Goal: Feedback & Contribution: Contribute content

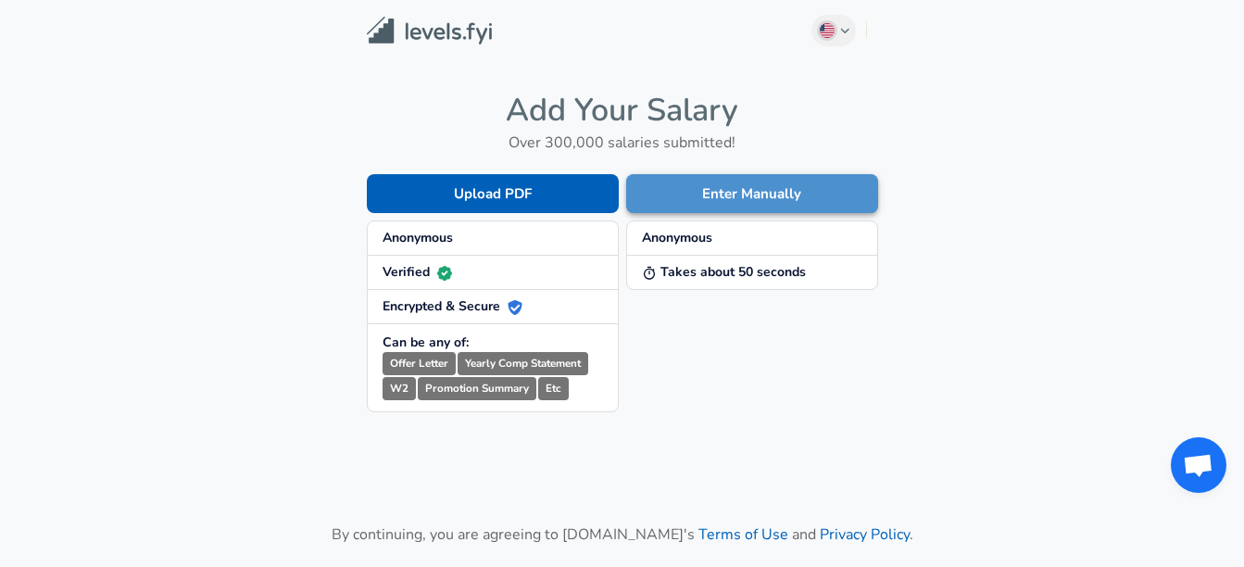
click at [674, 208] on button "Enter Manually" at bounding box center [752, 193] width 252 height 39
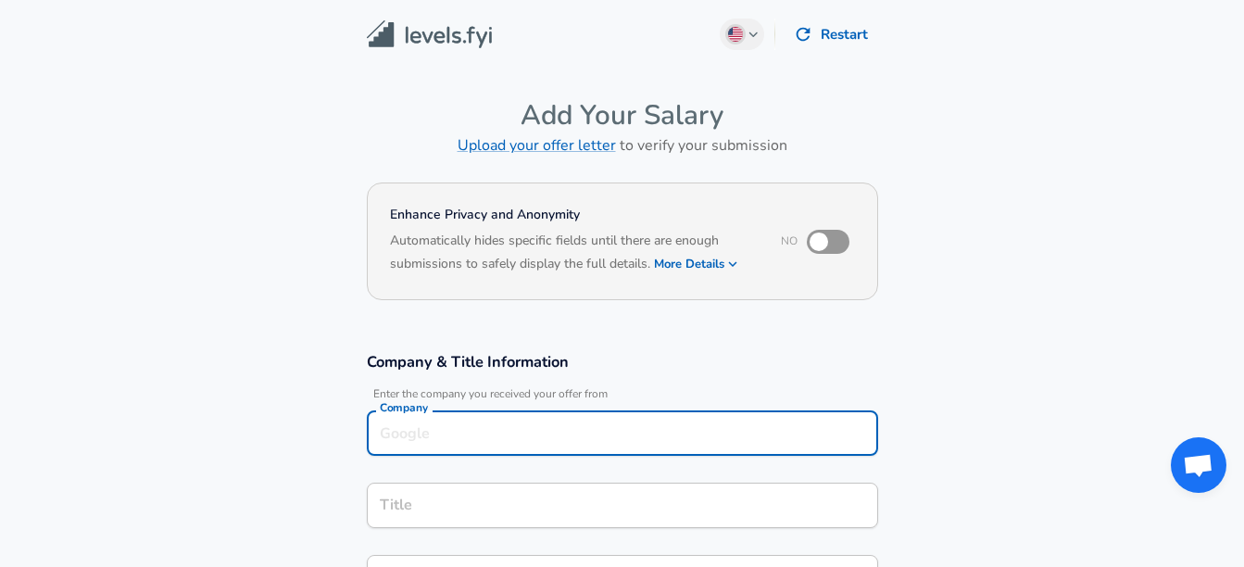
scroll to position [19, 0]
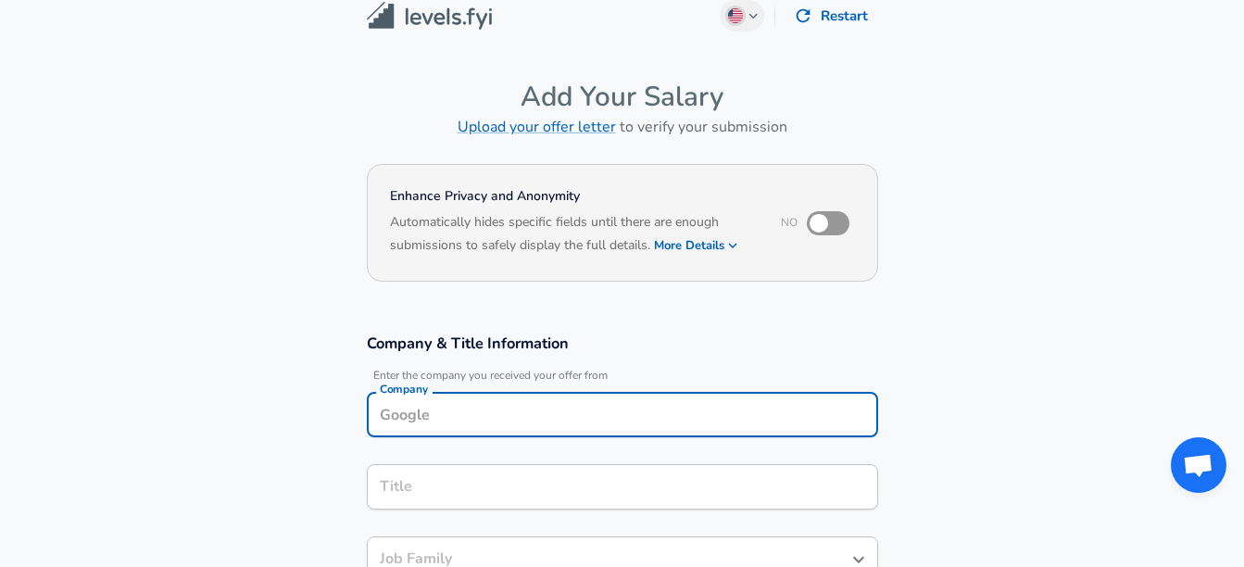
click at [491, 433] on div "Company" at bounding box center [622, 414] width 511 height 45
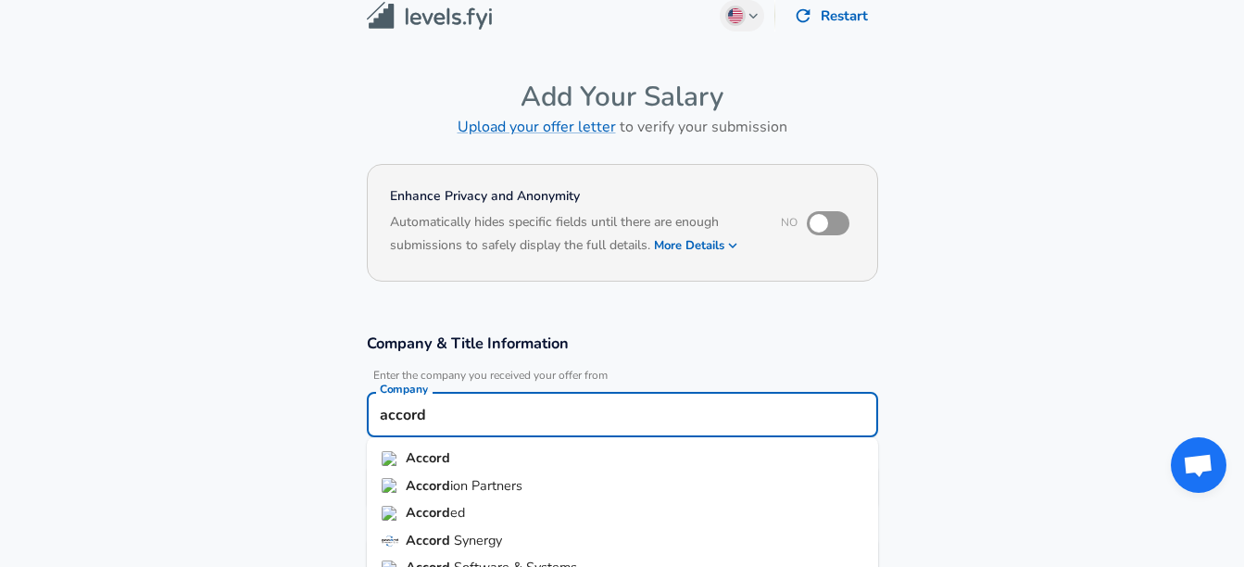
click at [480, 484] on span "ion Partners" at bounding box center [486, 485] width 72 height 19
type input "Accordion Partners"
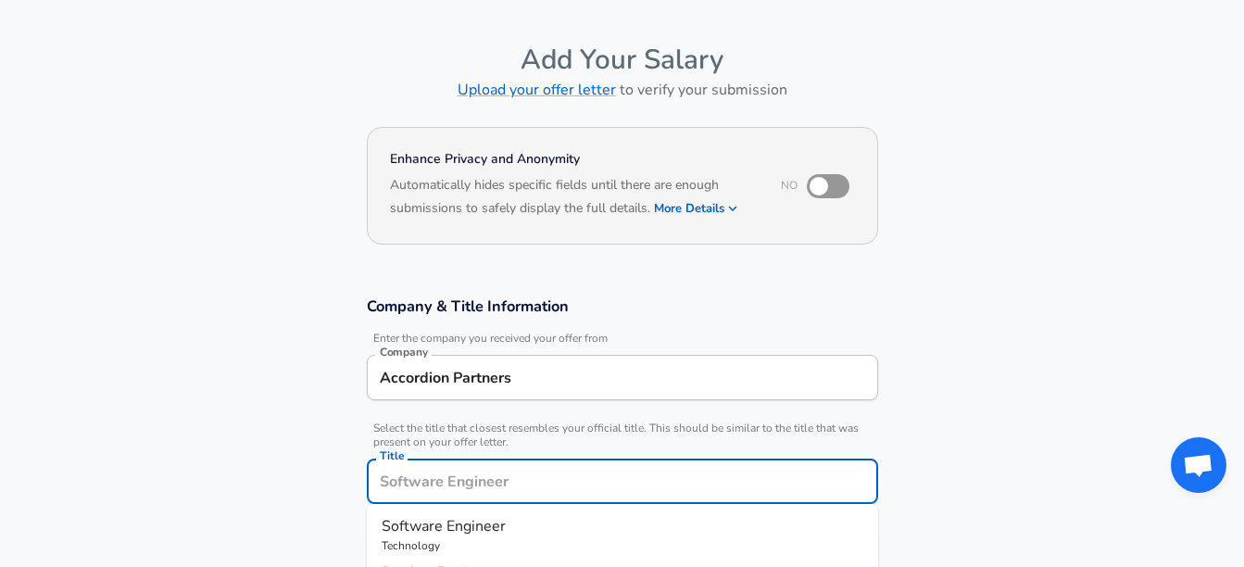
click at [480, 484] on input "Title" at bounding box center [622, 481] width 494 height 29
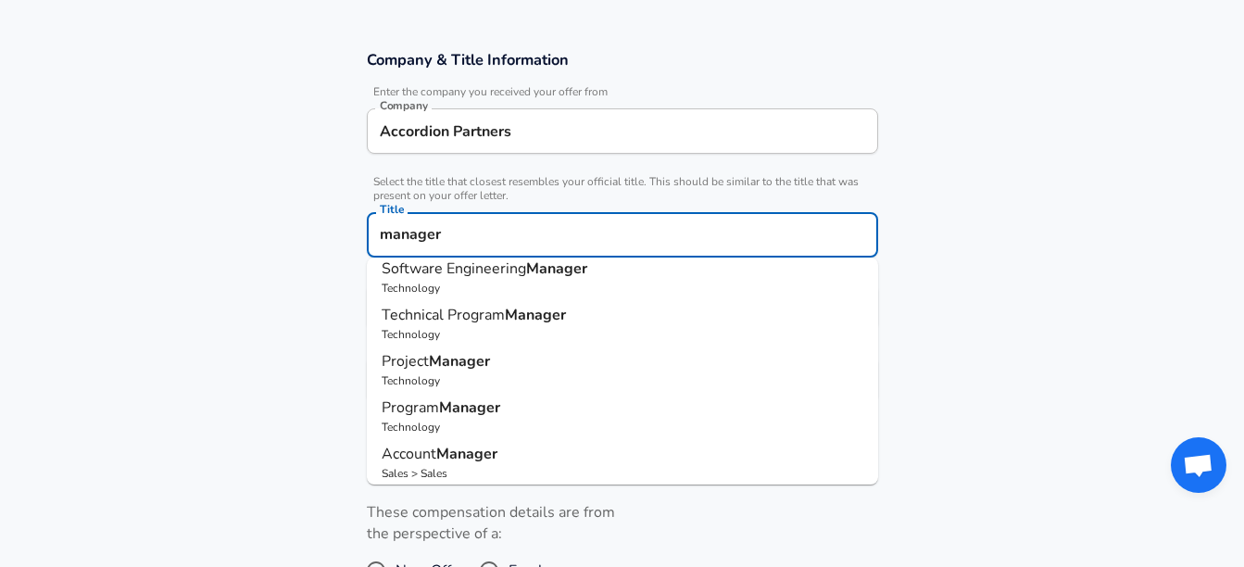
scroll to position [0, 0]
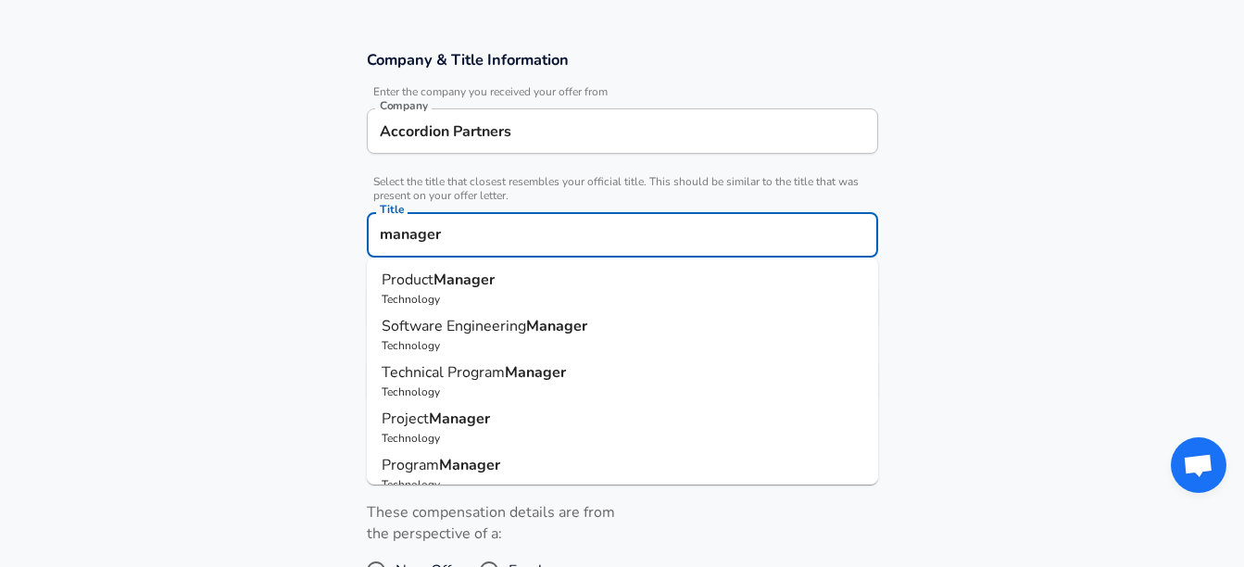
click at [436, 432] on p "Technology" at bounding box center [623, 438] width 482 height 17
type input "Project Manager"
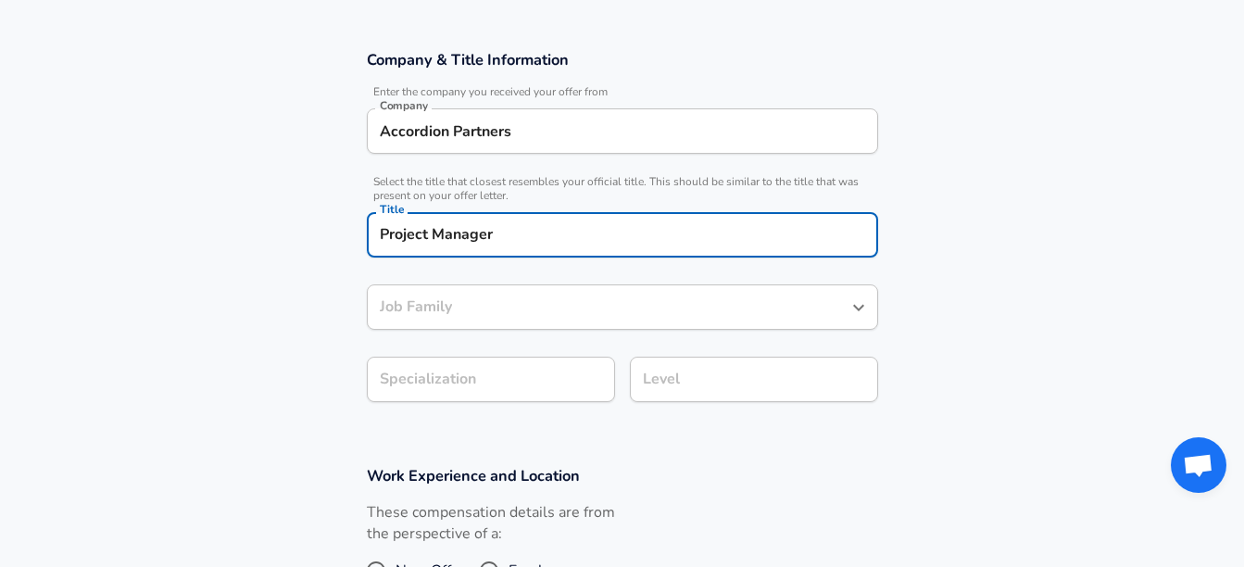
type input "Project Manager"
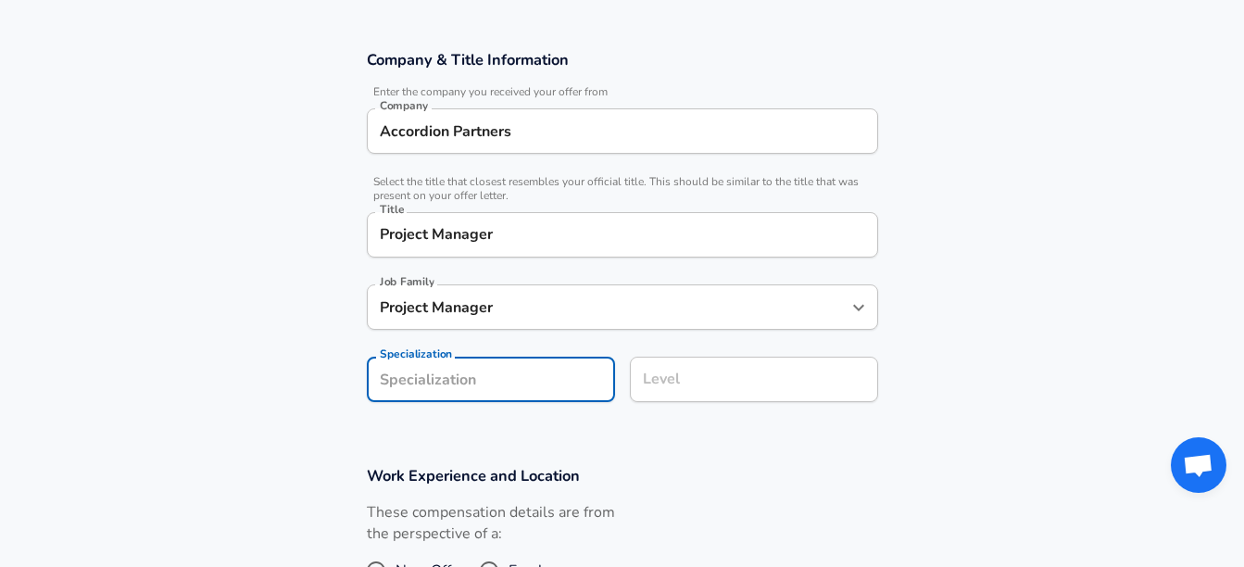
scroll to position [357, 0]
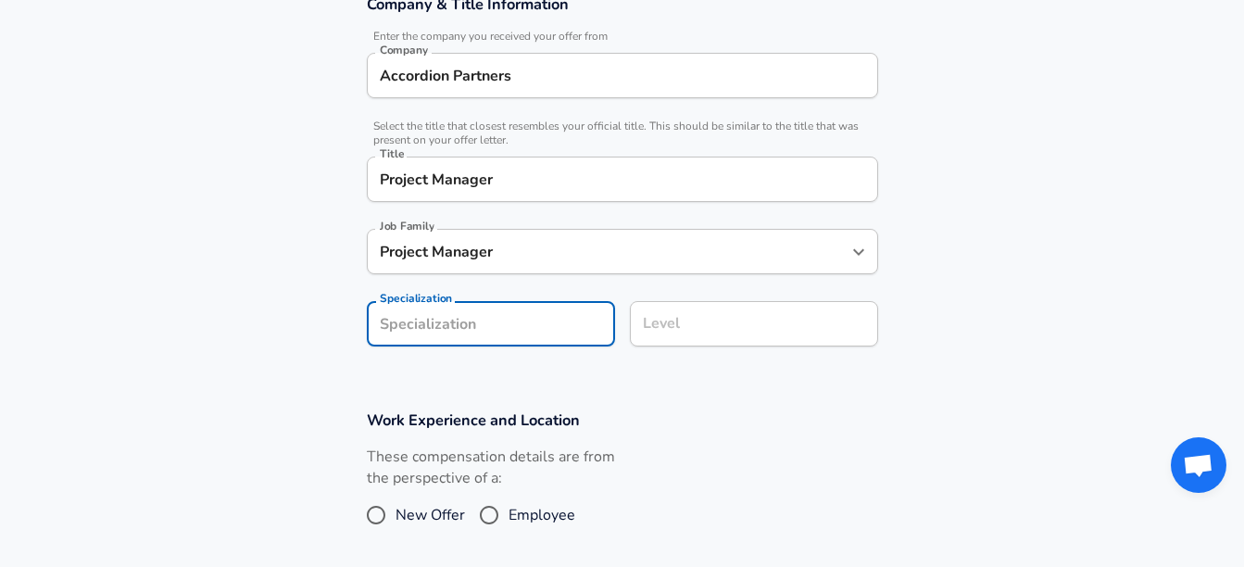
click at [482, 374] on section "Company & Title Information Enter the company you received your offer from Comp…" at bounding box center [622, 180] width 1244 height 416
click at [663, 350] on div "Level Level" at bounding box center [754, 326] width 248 height 50
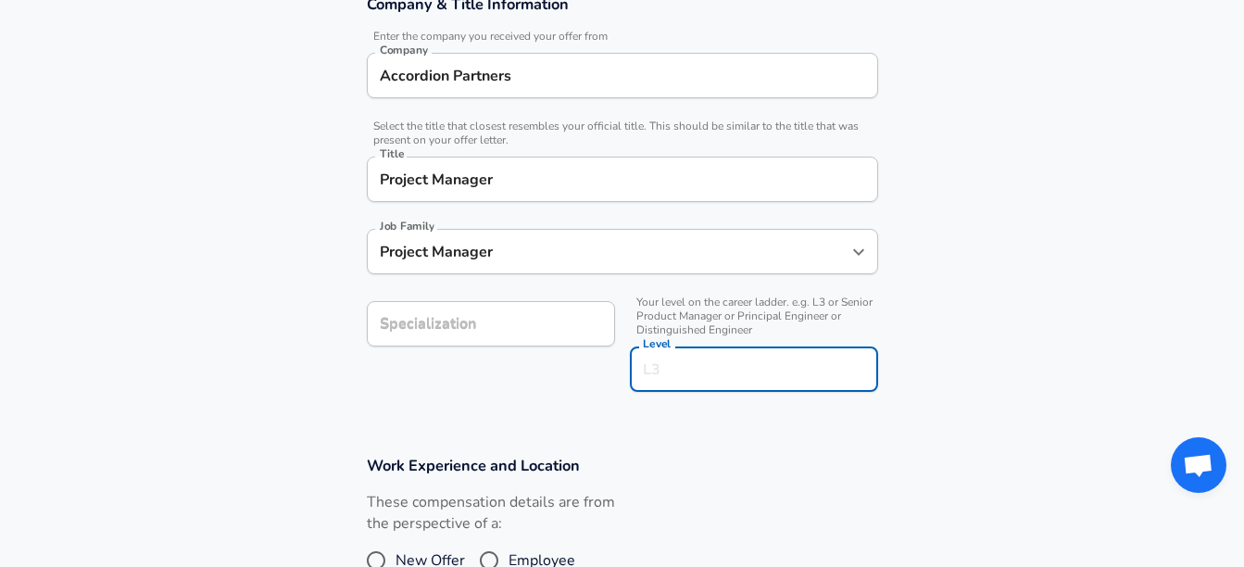
scroll to position [394, 0]
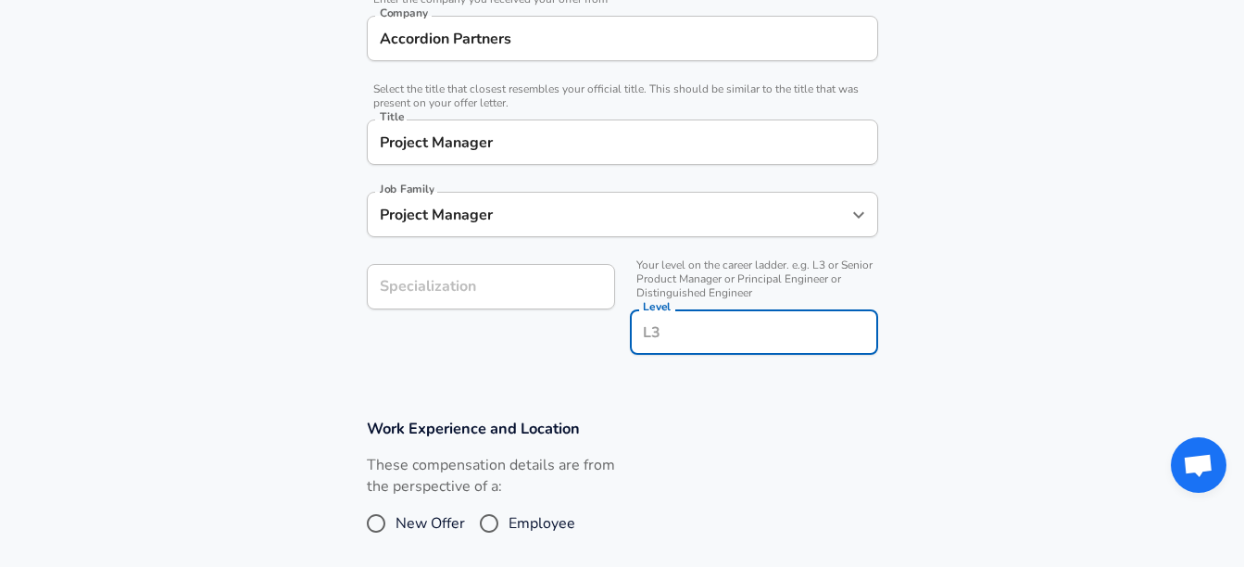
click at [687, 308] on div "Level Level" at bounding box center [754, 330] width 248 height 72
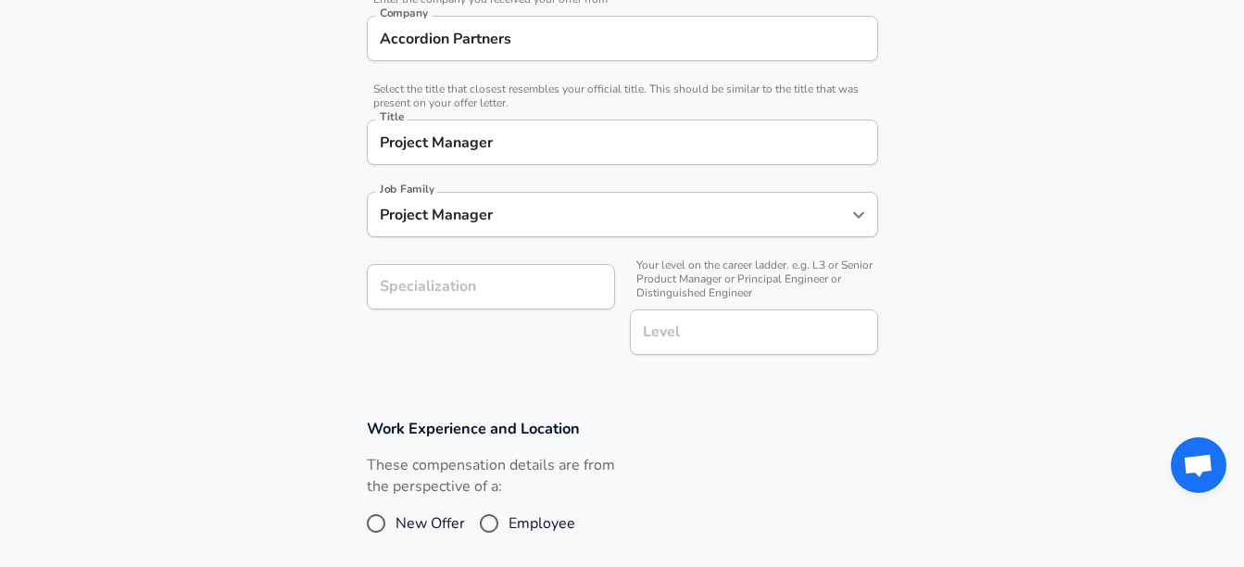
click at [602, 332] on div "Specialization Specialization" at bounding box center [483, 308] width 263 height 118
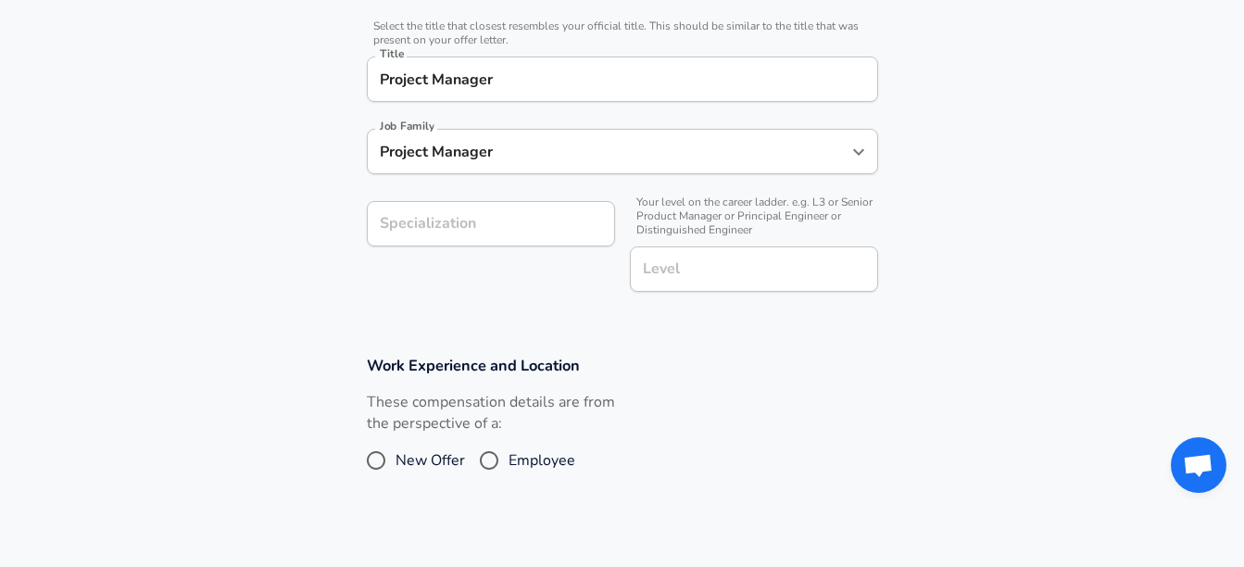
scroll to position [458, 0]
click at [681, 282] on input "Level" at bounding box center [754, 268] width 232 height 29
type input "L5"
click at [493, 469] on input "Employee" at bounding box center [488, 459] width 39 height 30
radio input "true"
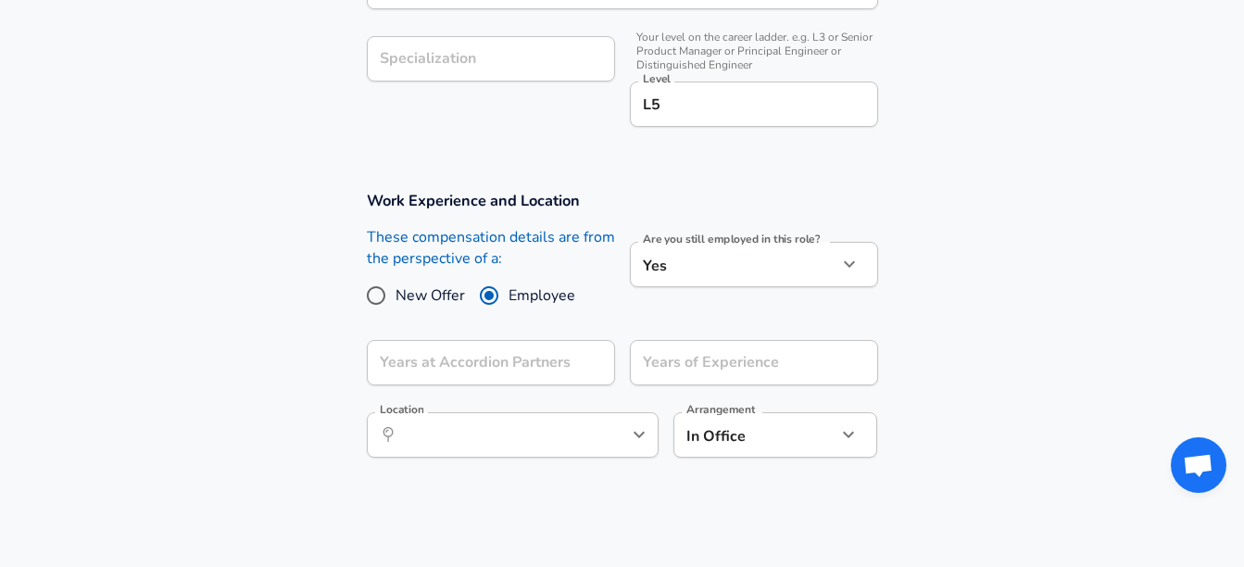
scroll to position [625, 0]
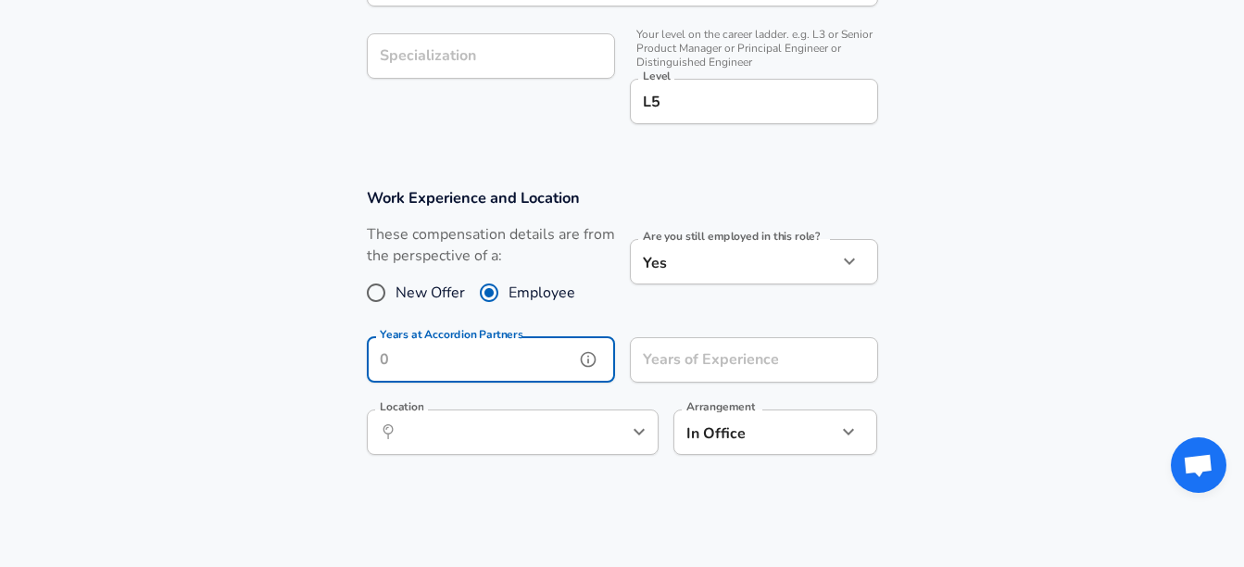
click at [496, 362] on input "Years at Accordion Partners" at bounding box center [470, 359] width 207 height 45
type input "2"
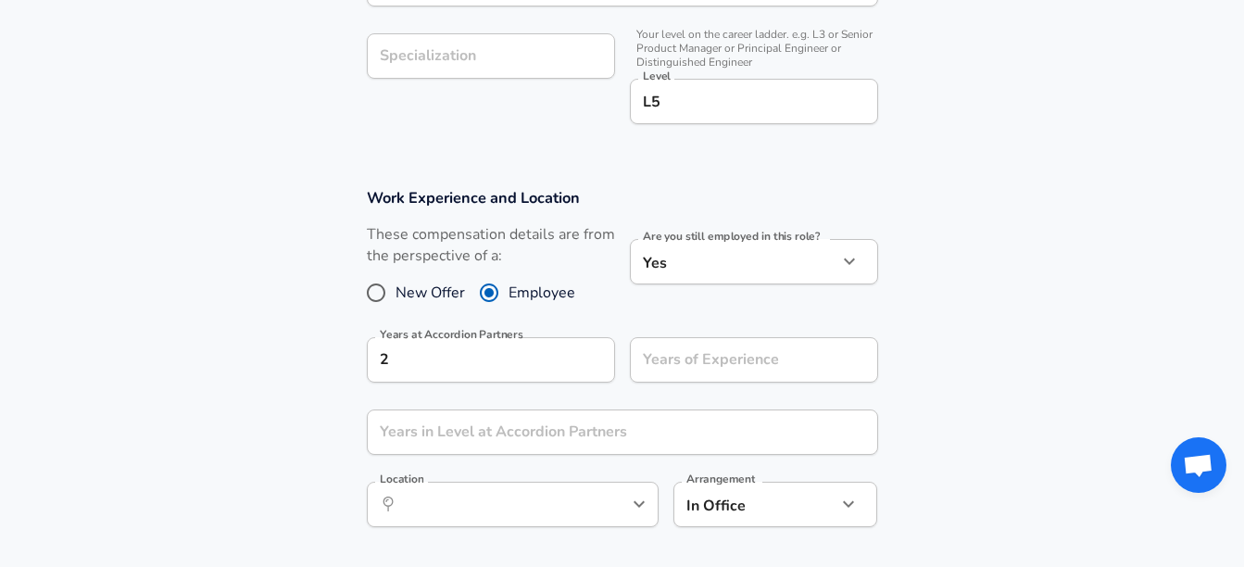
click at [619, 349] on div "Years of Experience Years of Experience" at bounding box center [746, 358] width 263 height 72
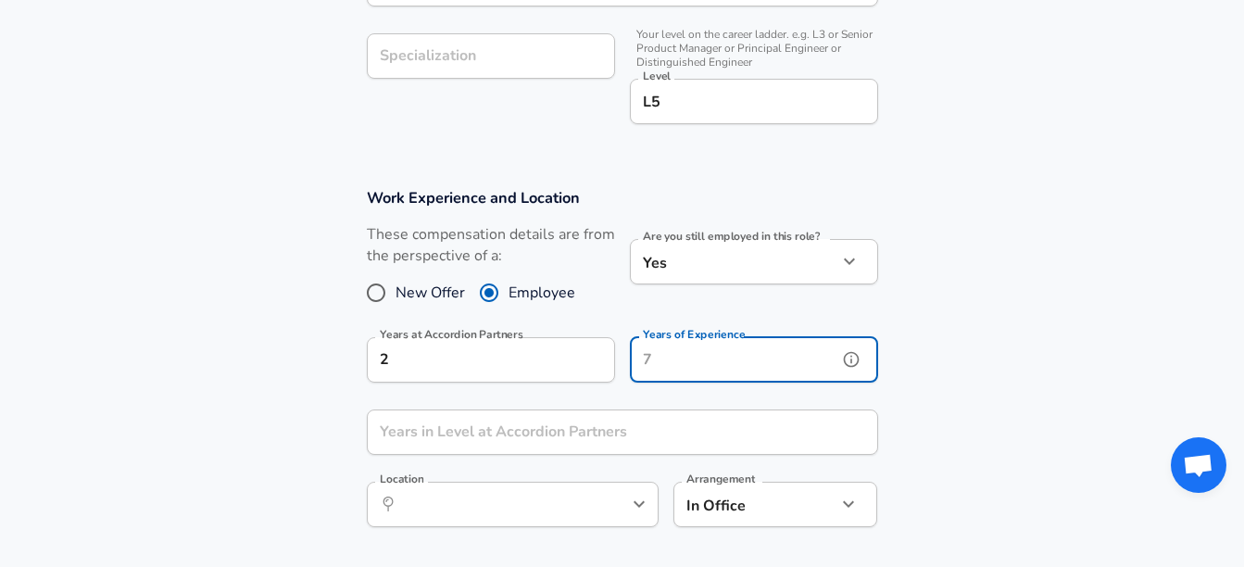
click at [664, 362] on input "Years of Experience" at bounding box center [733, 359] width 207 height 45
type input "10"
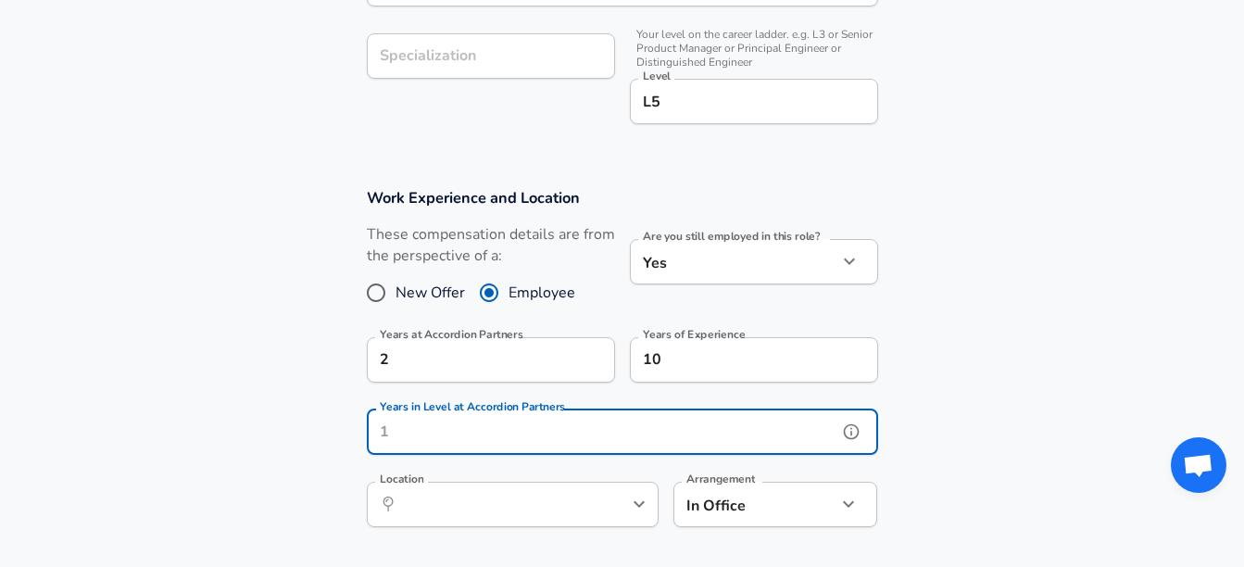
click at [536, 442] on input "Years in Level at Accordion Partners" at bounding box center [602, 431] width 470 height 45
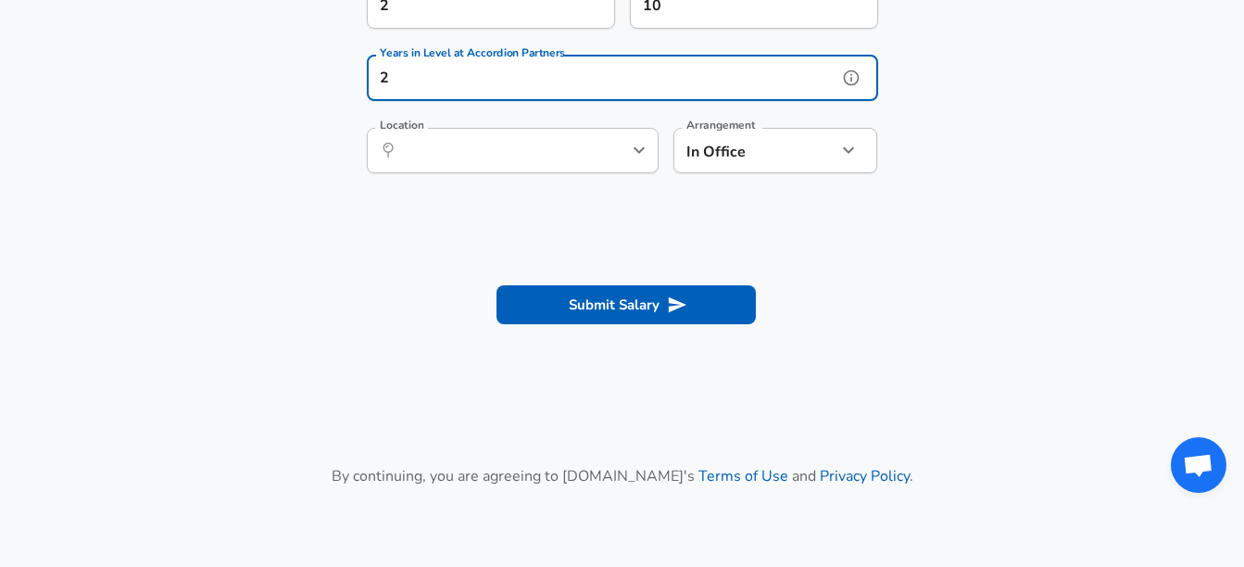
scroll to position [980, 0]
type input "2"
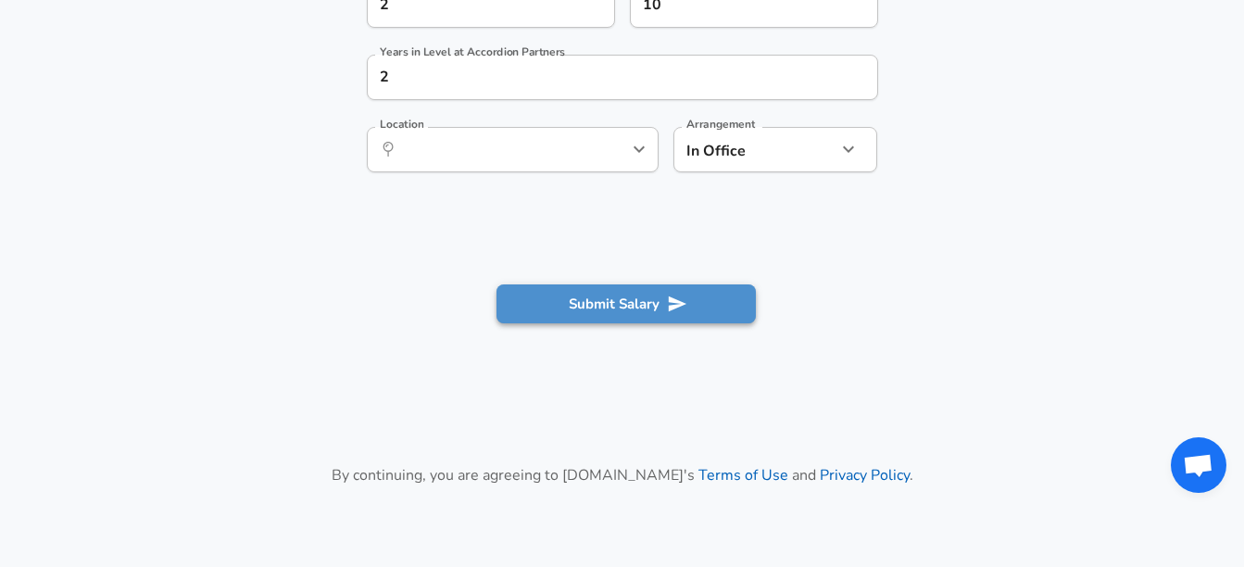
click at [632, 311] on button "Submit Salary" at bounding box center [625, 303] width 259 height 39
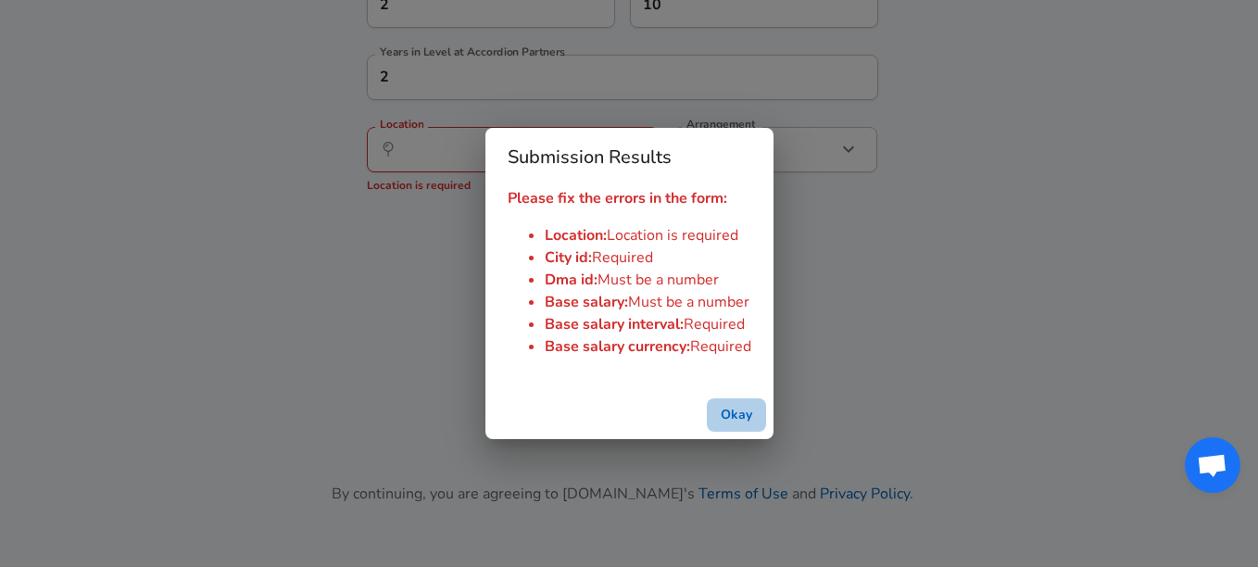
click at [724, 408] on button "Okay" at bounding box center [736, 415] width 59 height 34
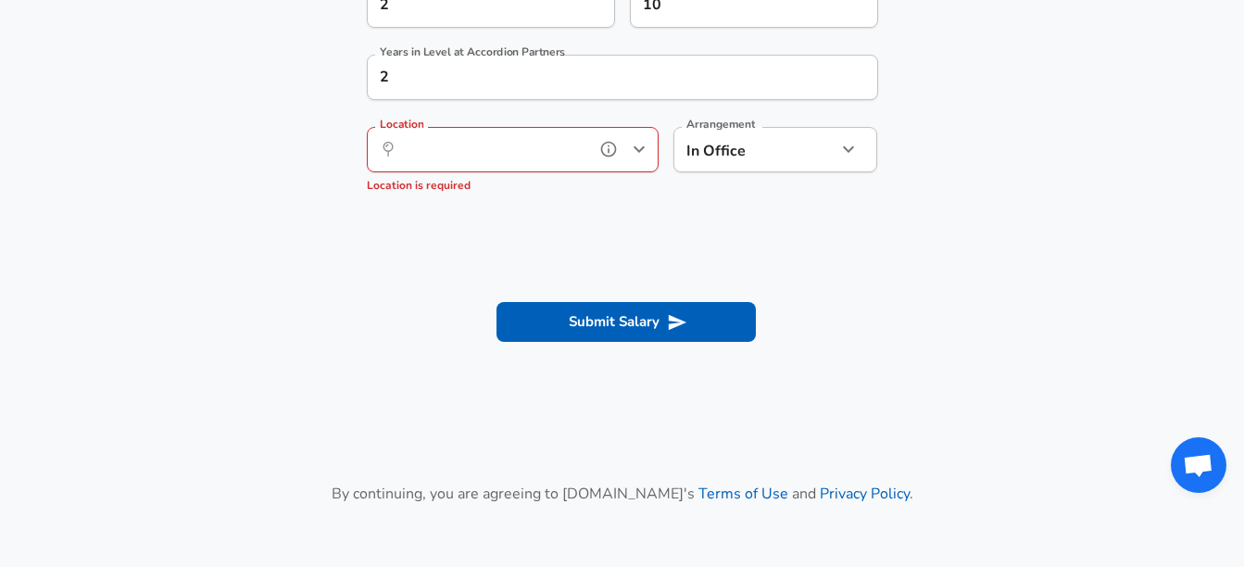
click at [498, 146] on input "Location" at bounding box center [492, 149] width 190 height 29
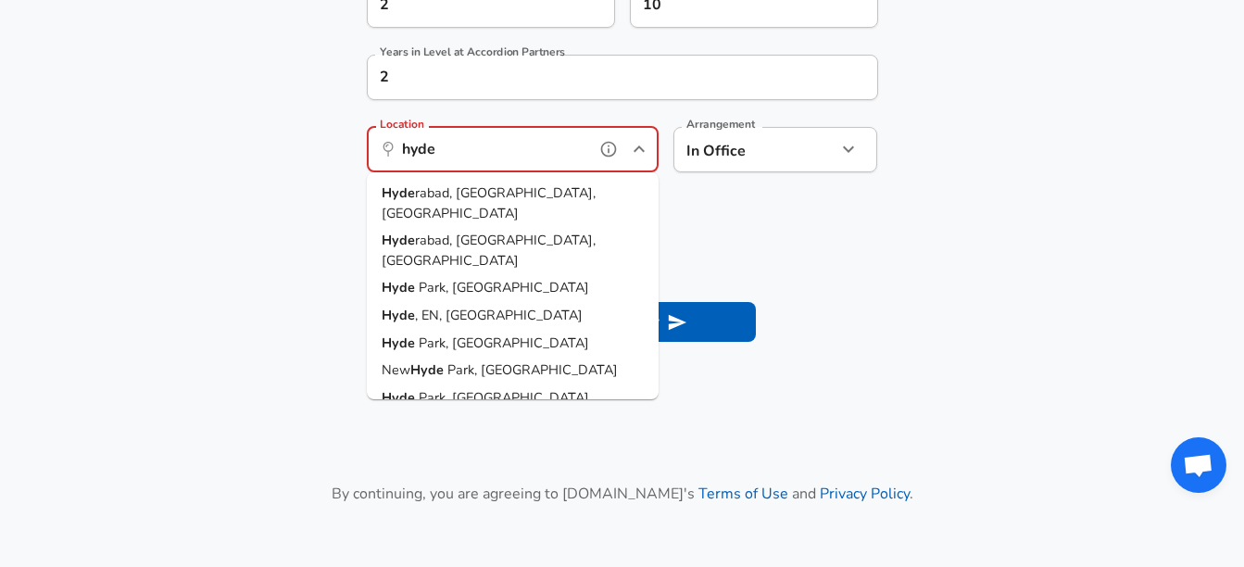
click at [453, 188] on span "rabad, [GEOGRAPHIC_DATA], [GEOGRAPHIC_DATA]" at bounding box center [489, 202] width 214 height 39
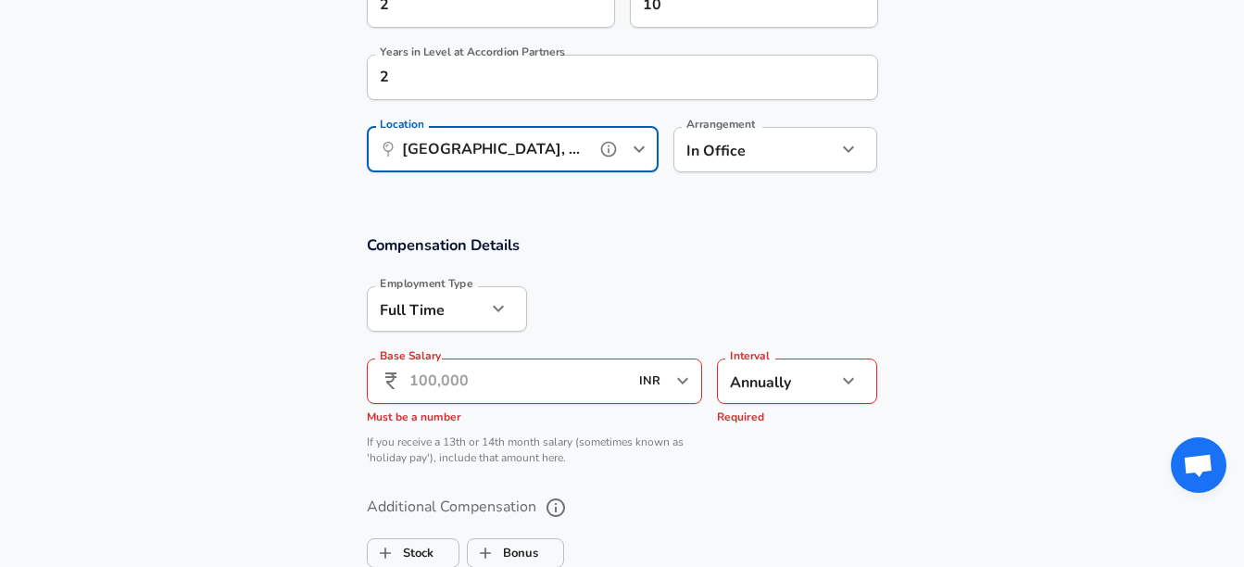
type input "[GEOGRAPHIC_DATA], [GEOGRAPHIC_DATA], [GEOGRAPHIC_DATA]"
click at [460, 390] on input "Base Salary" at bounding box center [518, 380] width 219 height 45
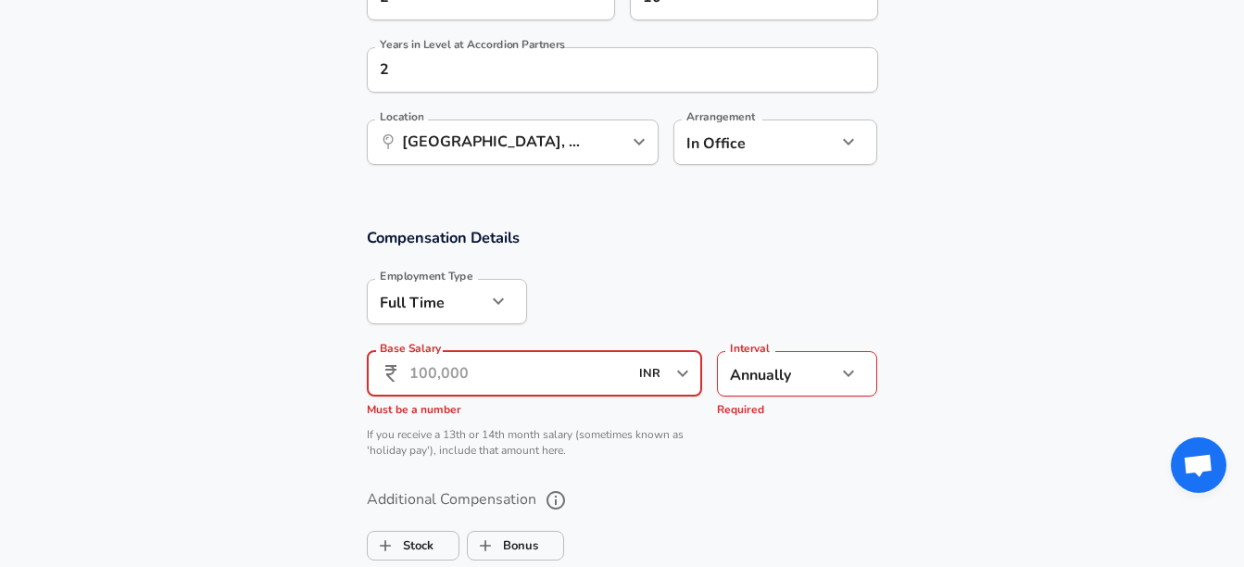
scroll to position [989, 0]
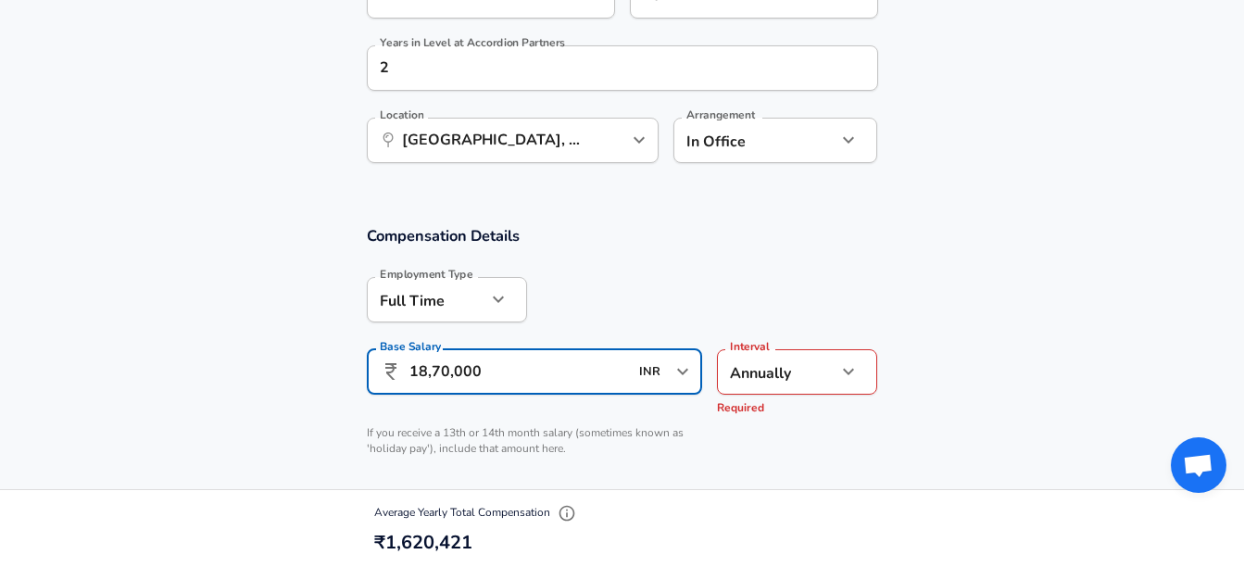
type input "18,70,000"
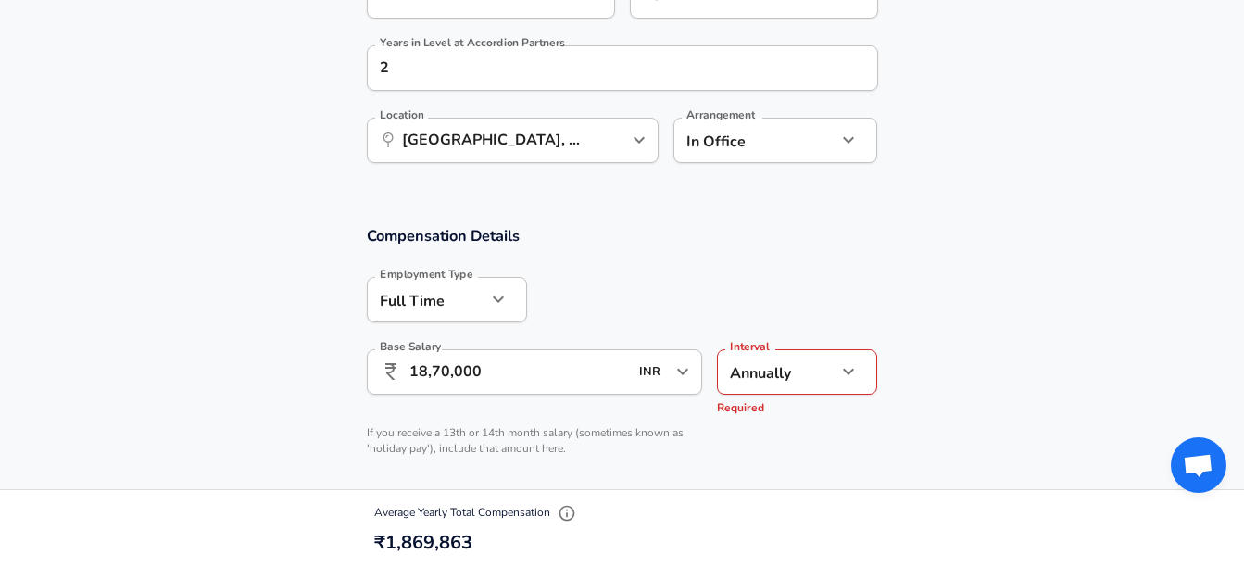
click at [324, 425] on section "Compensation Details Employment Type [DEMOGRAPHIC_DATA] full_time Employment Ty…" at bounding box center [622, 346] width 1244 height 243
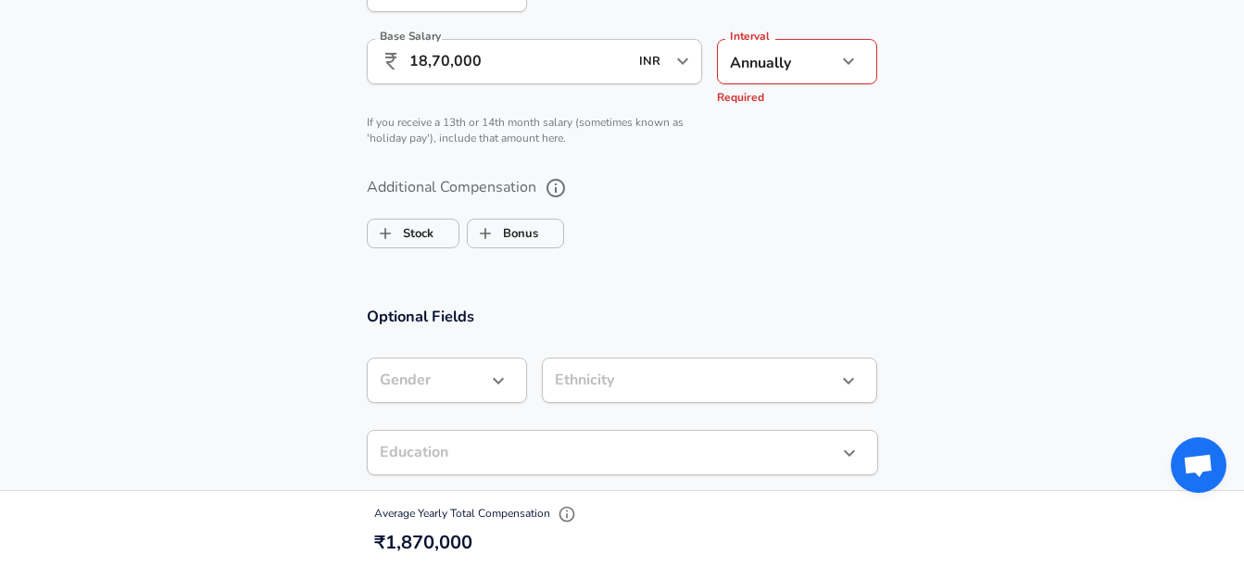
scroll to position [1301, 0]
click at [501, 237] on input "Bonus" at bounding box center [485, 231] width 35 height 35
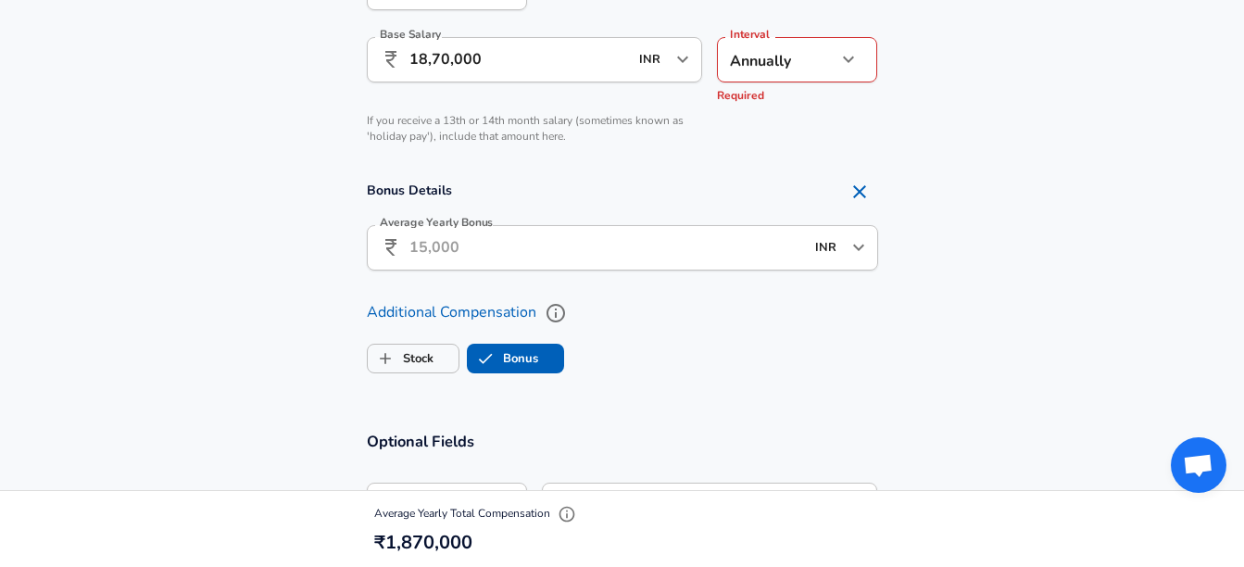
checkbox input "true"
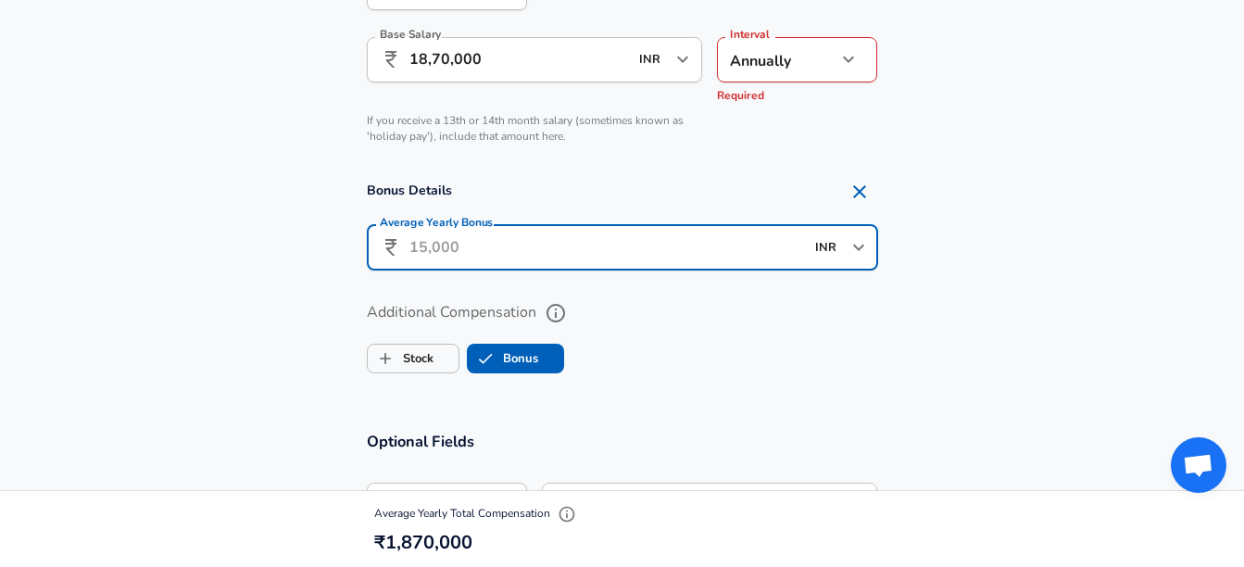
click at [437, 252] on input "Average Yearly Bonus" at bounding box center [606, 247] width 394 height 45
type input "1"
type input "2,70,000"
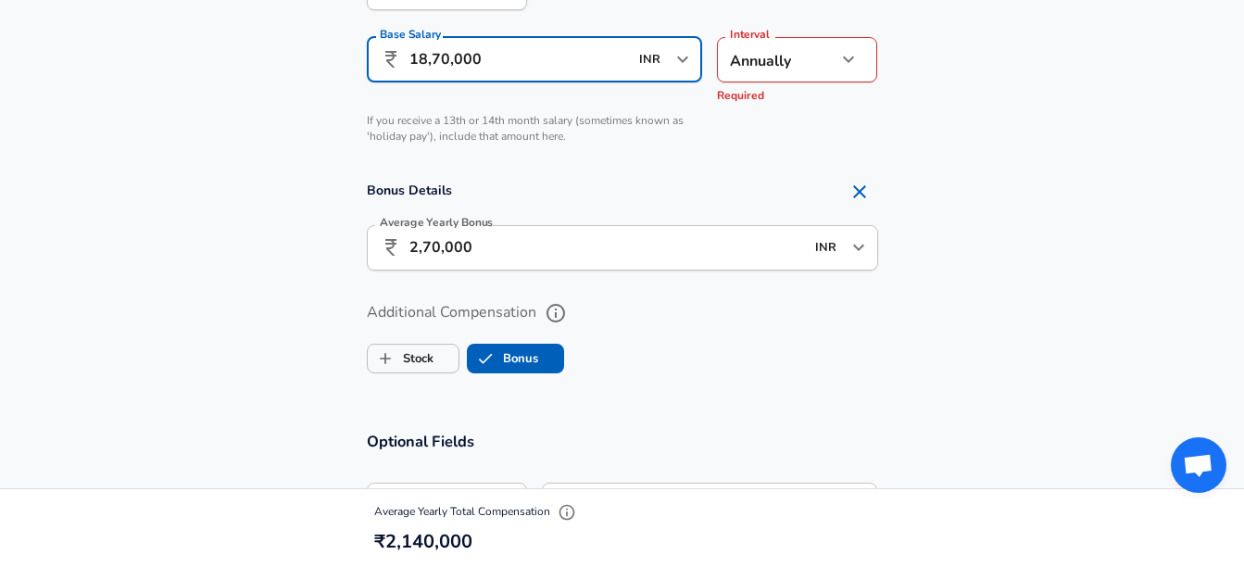
click at [422, 55] on input "18,70,000" at bounding box center [518, 59] width 219 height 45
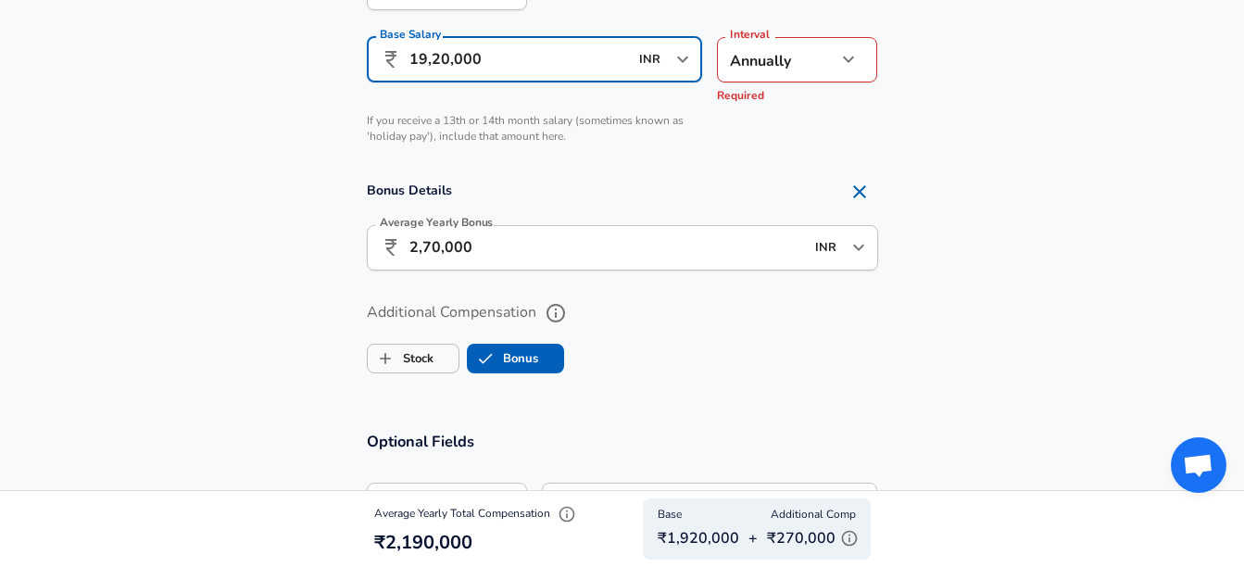
type input "19,20,000"
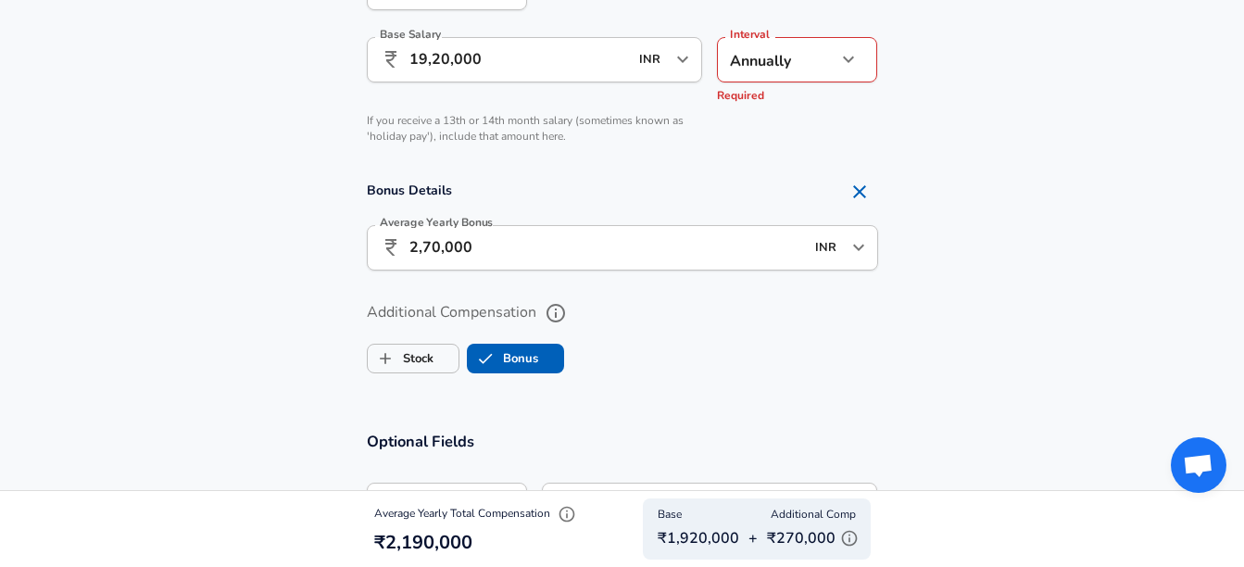
click at [289, 281] on section "Bonus Details Average Yearly Bonus ​ 2,70,000 INR ​ Average Yearly Bonus" at bounding box center [622, 227] width 1244 height 109
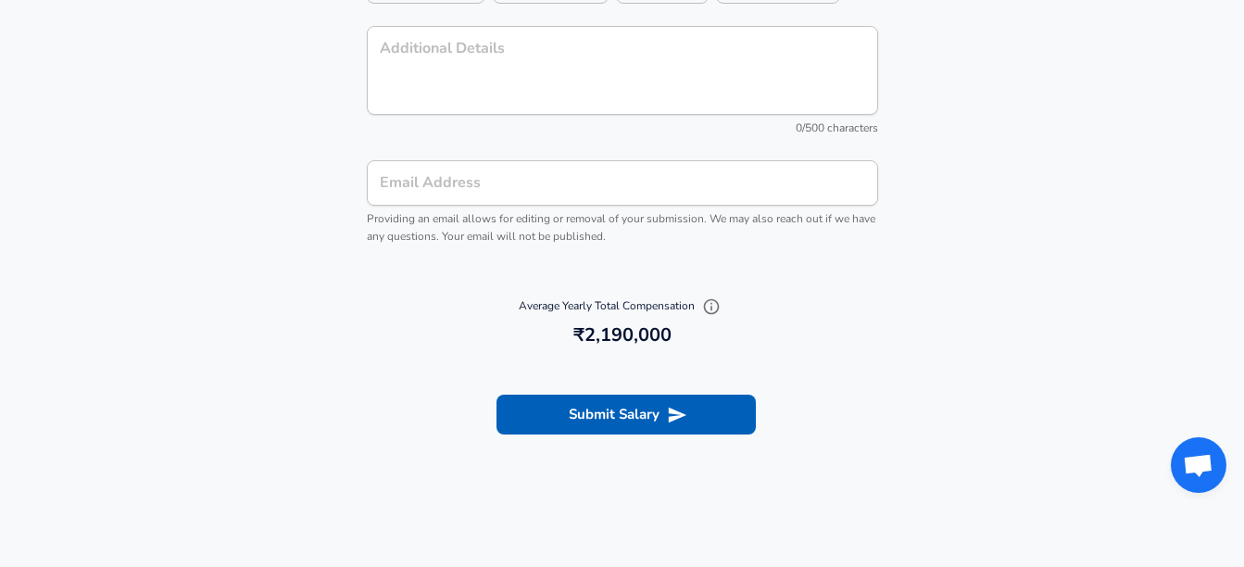
scroll to position [2051, 0]
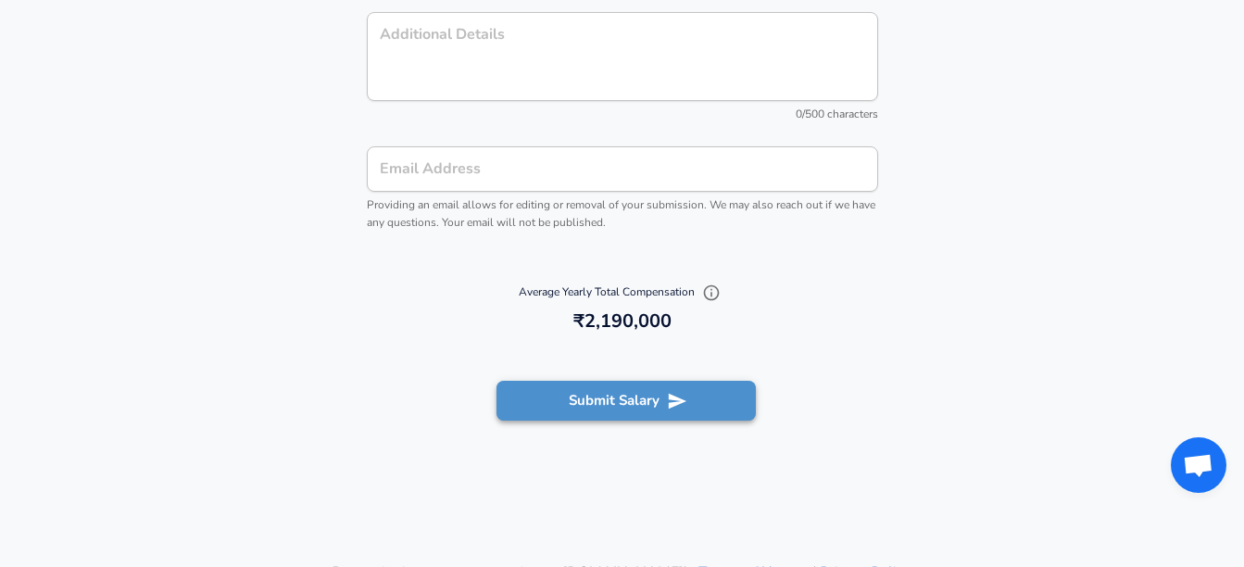
click at [562, 396] on button "Submit Salary" at bounding box center [625, 400] width 259 height 39
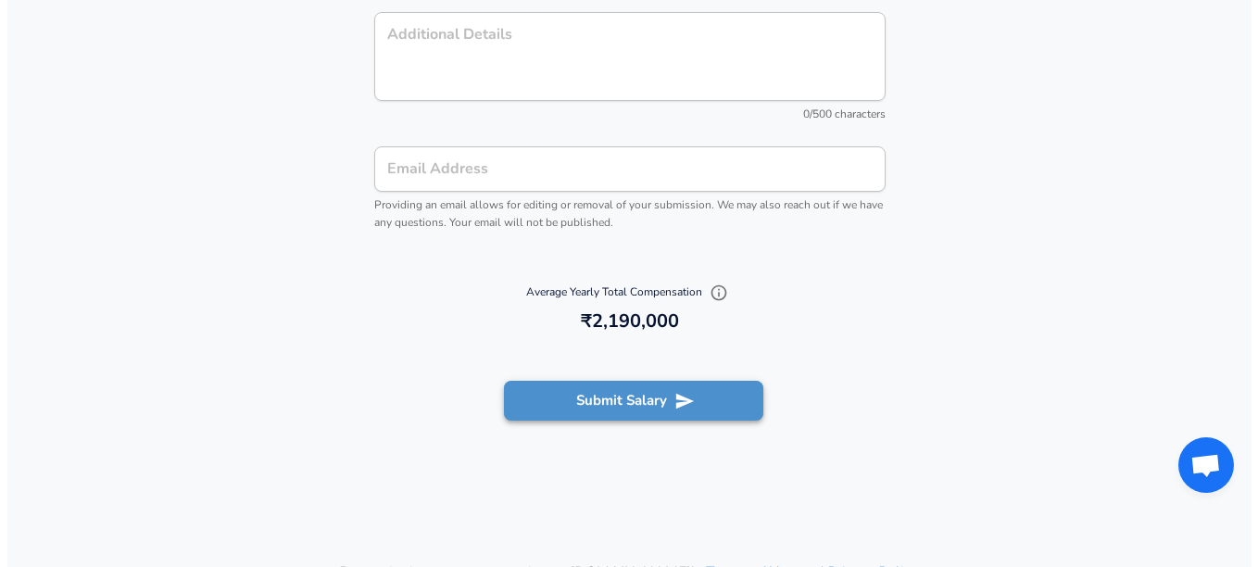
scroll to position [2033, 0]
